Goal: Task Accomplishment & Management: Use online tool/utility

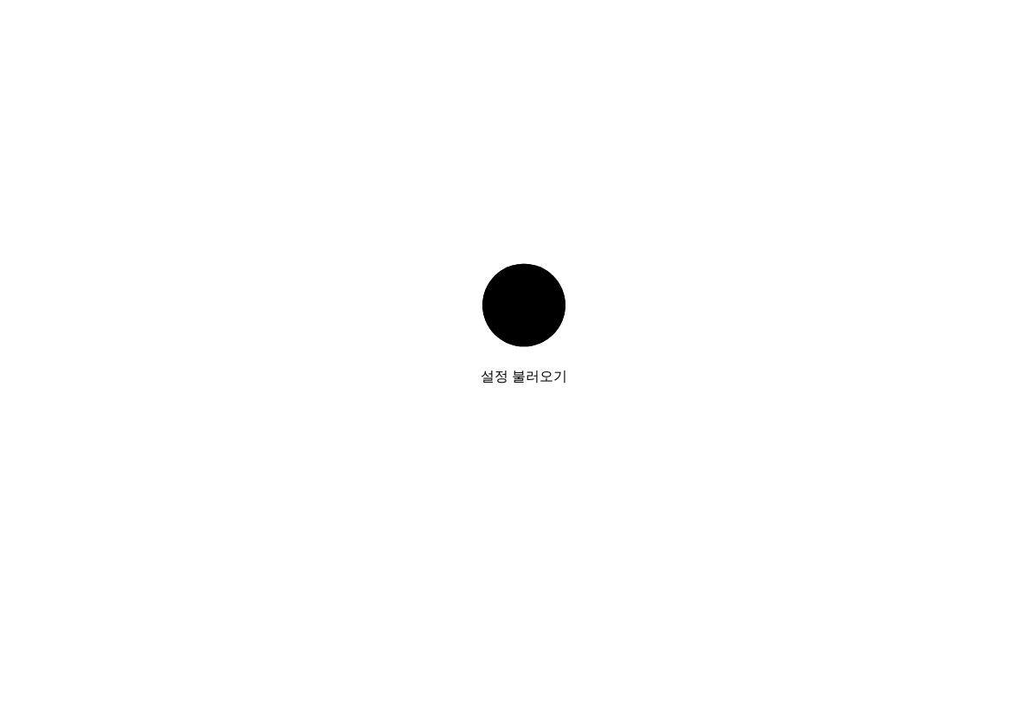
click at [0, 0] on html "설정 불러오기" at bounding box center [517, 3] width 1034 height 7
click at [519, 378] on div "설정 불러오기" at bounding box center [524, 331] width 87 height 139
click at [522, 352] on div "설정 불러오기" at bounding box center [524, 331] width 87 height 139
drag, startPoint x: 522, startPoint y: 352, endPoint x: -1, endPoint y: -1, distance: 630.6
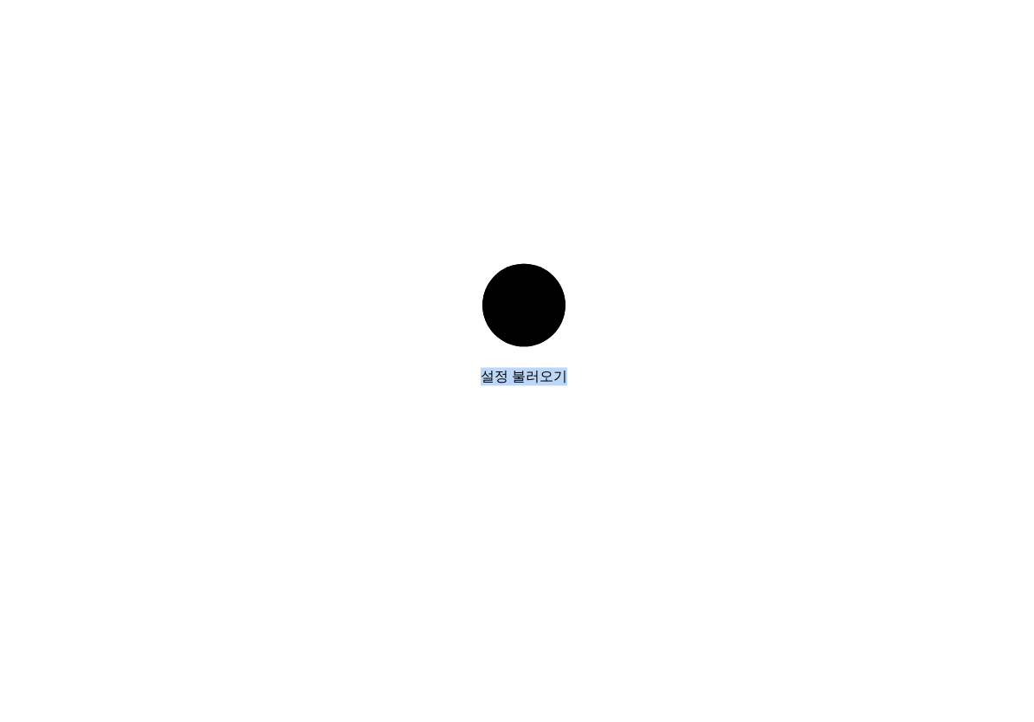
click at [0, 0] on html "설정 불러오기" at bounding box center [517, 3] width 1034 height 7
click at [532, 390] on div "설정 불러오기" at bounding box center [524, 331] width 87 height 139
click at [532, 388] on div "설정 불러오기" at bounding box center [524, 331] width 87 height 139
